Goal: Navigation & Orientation: Find specific page/section

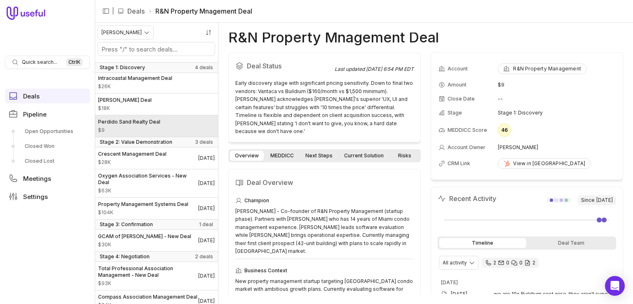
scroll to position [43, 0]
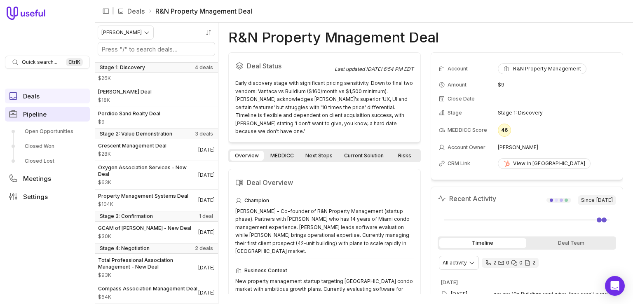
click at [63, 110] on link "Pipeline" at bounding box center [47, 114] width 85 height 15
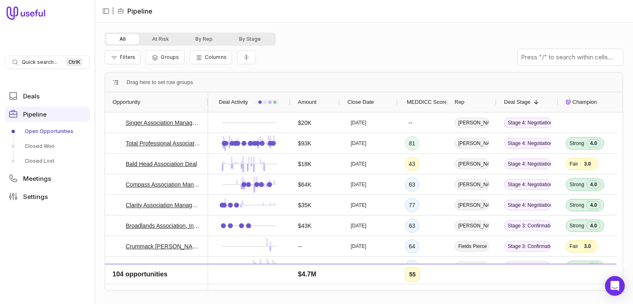
click at [467, 102] on div "Rep" at bounding box center [471, 102] width 35 height 16
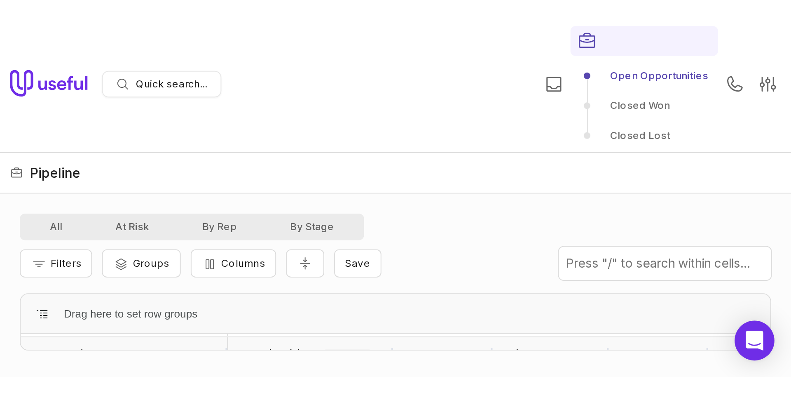
scroll to position [165, 0]
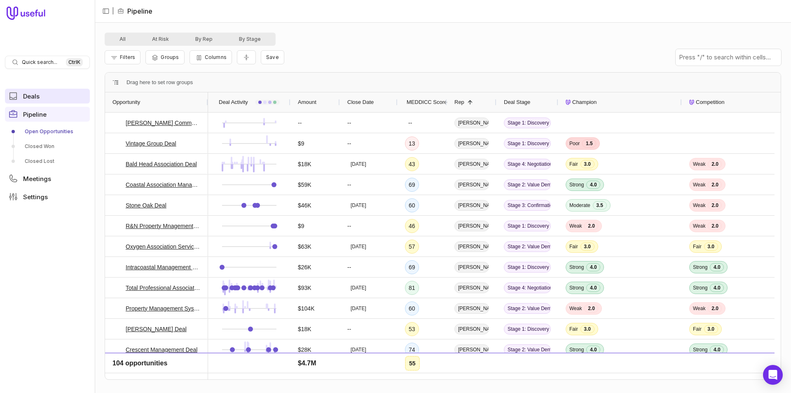
click at [33, 98] on span "Deals" at bounding box center [31, 96] width 16 height 6
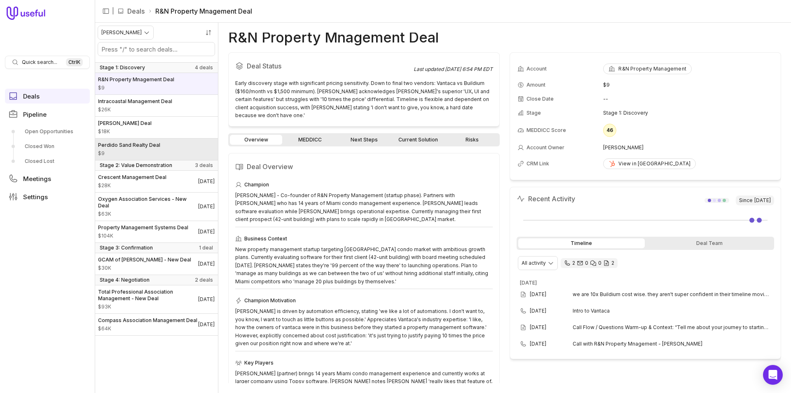
click at [138, 153] on span "$9" at bounding box center [129, 153] width 62 height 7
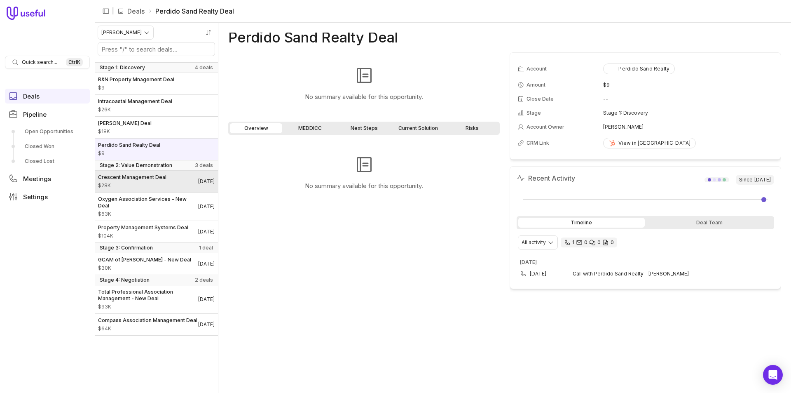
click at [137, 187] on span "$28K" at bounding box center [132, 185] width 68 height 7
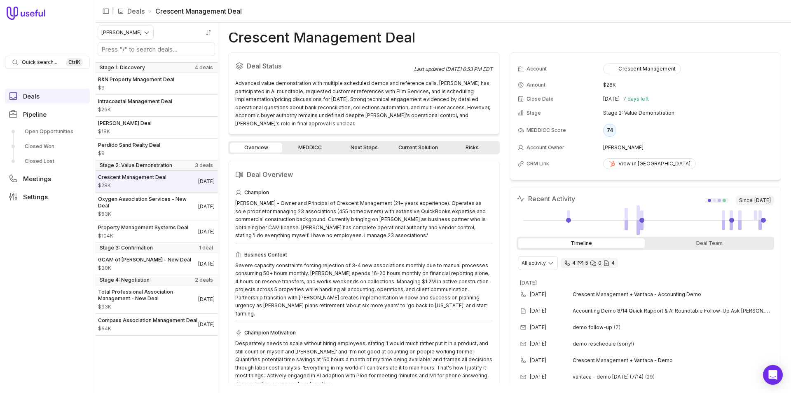
click at [303, 131] on div "Deal Status Last updated [DATE] 6:53 PM EDT Advanced value demonstration with m…" at bounding box center [363, 217] width 271 height 330
click at [306, 141] on div "Overview MEDDICC Next Steps Current Solution Risks" at bounding box center [363, 147] width 271 height 13
click at [307, 143] on link "MEDDICC" at bounding box center [310, 148] width 52 height 10
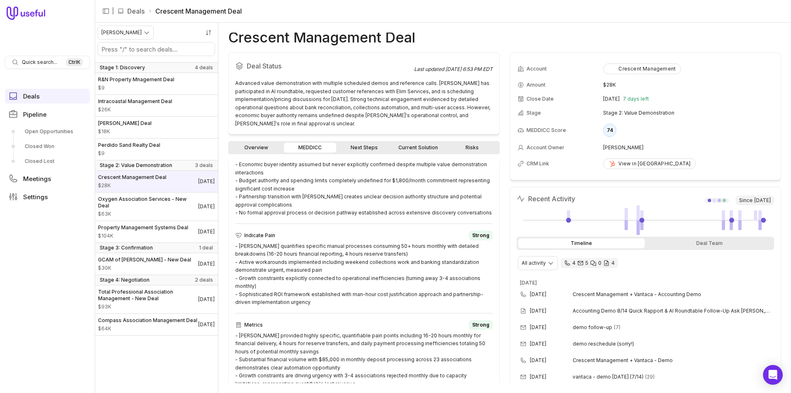
scroll to position [465, 0]
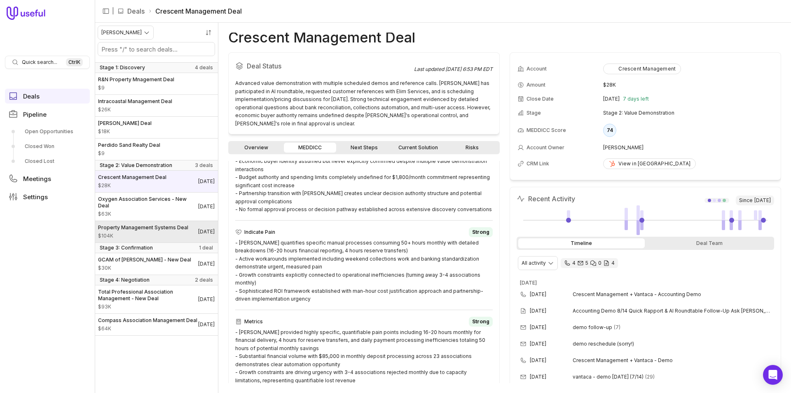
click at [132, 226] on span "Property Management Systems Deal" at bounding box center [143, 227] width 90 height 7
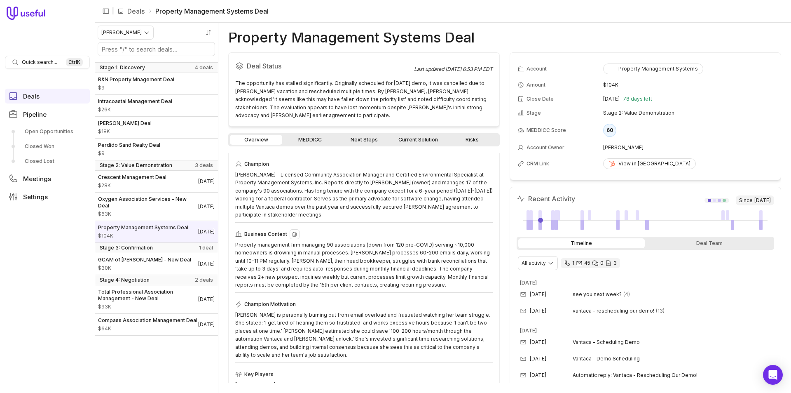
scroll to position [41, 0]
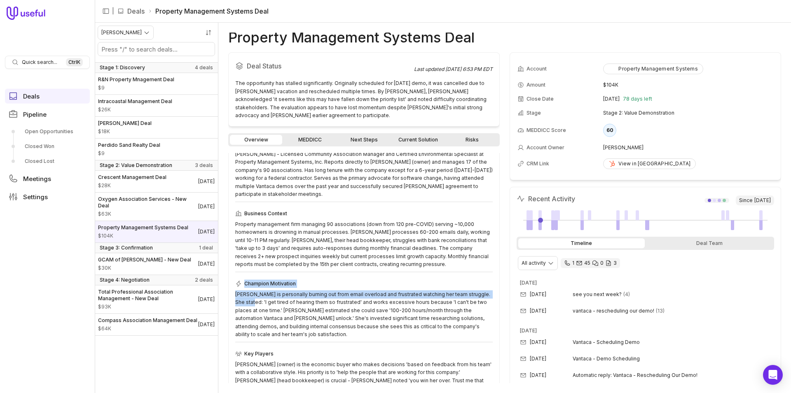
drag, startPoint x: 252, startPoint y: 292, endPoint x: 391, endPoint y: 333, distance: 144.5
click at [391, 304] on div "Champion Motivation [PERSON_NAME] is personally burning out from email overload…" at bounding box center [363, 309] width 257 height 63
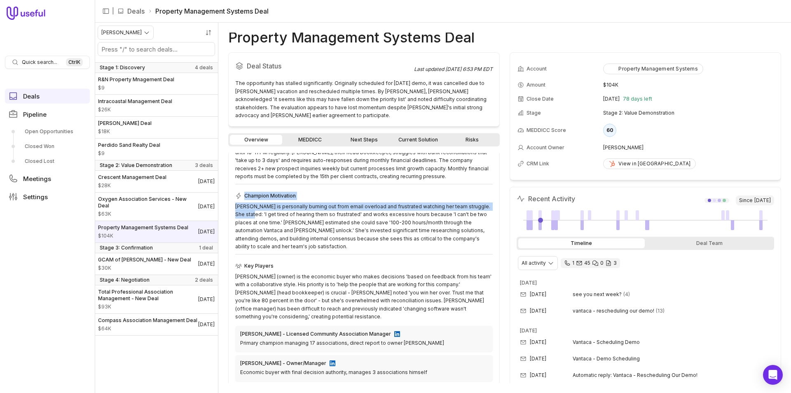
scroll to position [115, 0]
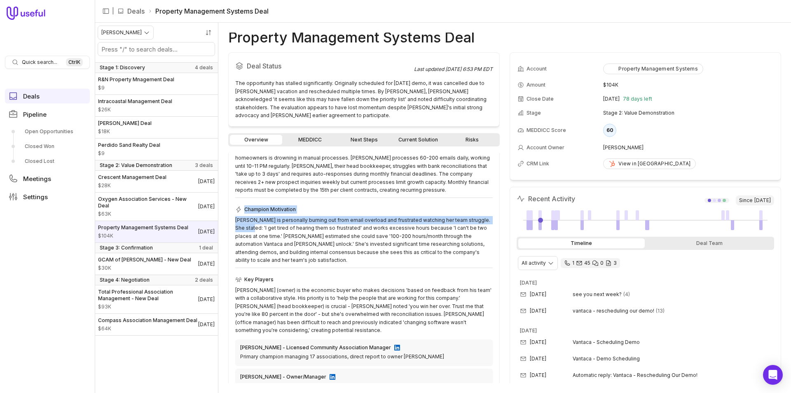
click at [318, 135] on link "MEDDICC" at bounding box center [310, 140] width 52 height 10
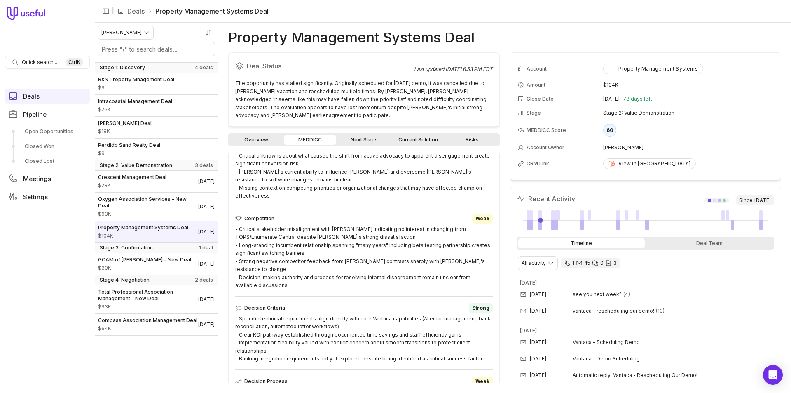
scroll to position [124, 0]
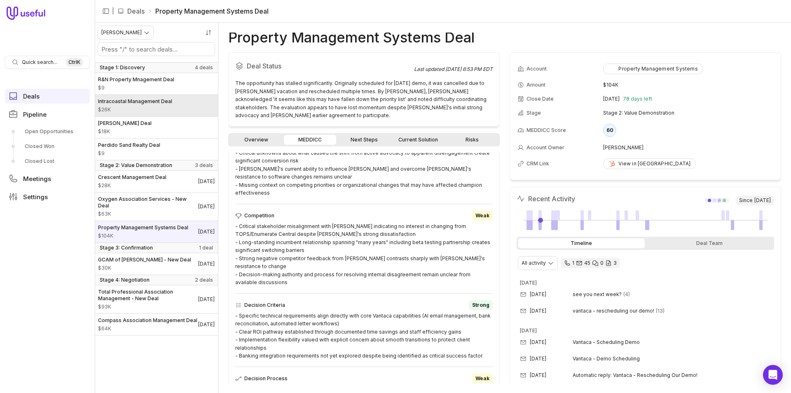
click at [160, 112] on span "$26K" at bounding box center [135, 109] width 74 height 7
